Goal: Task Accomplishment & Management: Manage account settings

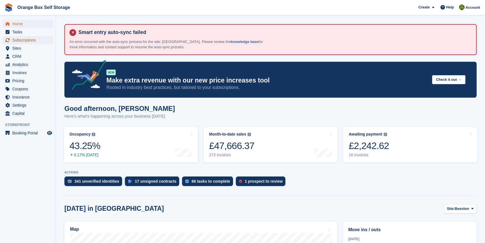
click at [23, 40] on span "Subscriptions" at bounding box center [29, 40] width 34 height 8
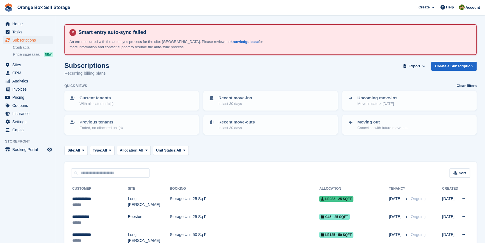
click at [99, 166] on div "Sort Sort by Customer name Date created Move in date Move out date Created (old…" at bounding box center [270, 169] width 412 height 16
click at [88, 173] on input "text" at bounding box center [110, 172] width 78 height 9
type input "*******"
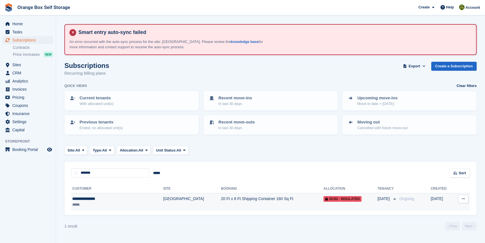
click at [221, 201] on td "20 Ft x 8 Ft Shipping Container 160 Sq Ft" at bounding box center [272, 202] width 102 height 18
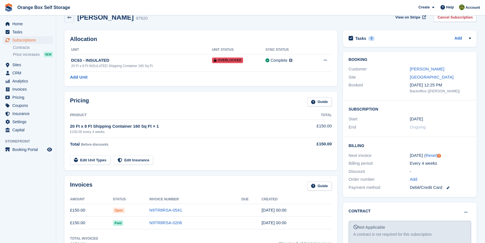
scroll to position [51, 0]
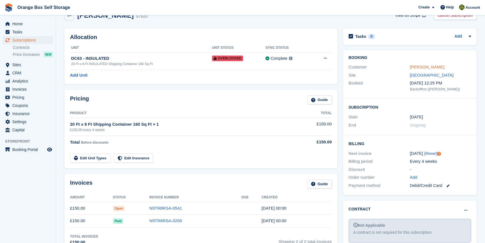
click at [423, 66] on link "Siobhan Lawrence" at bounding box center [427, 66] width 34 height 5
